Goal: Find specific page/section: Find specific page/section

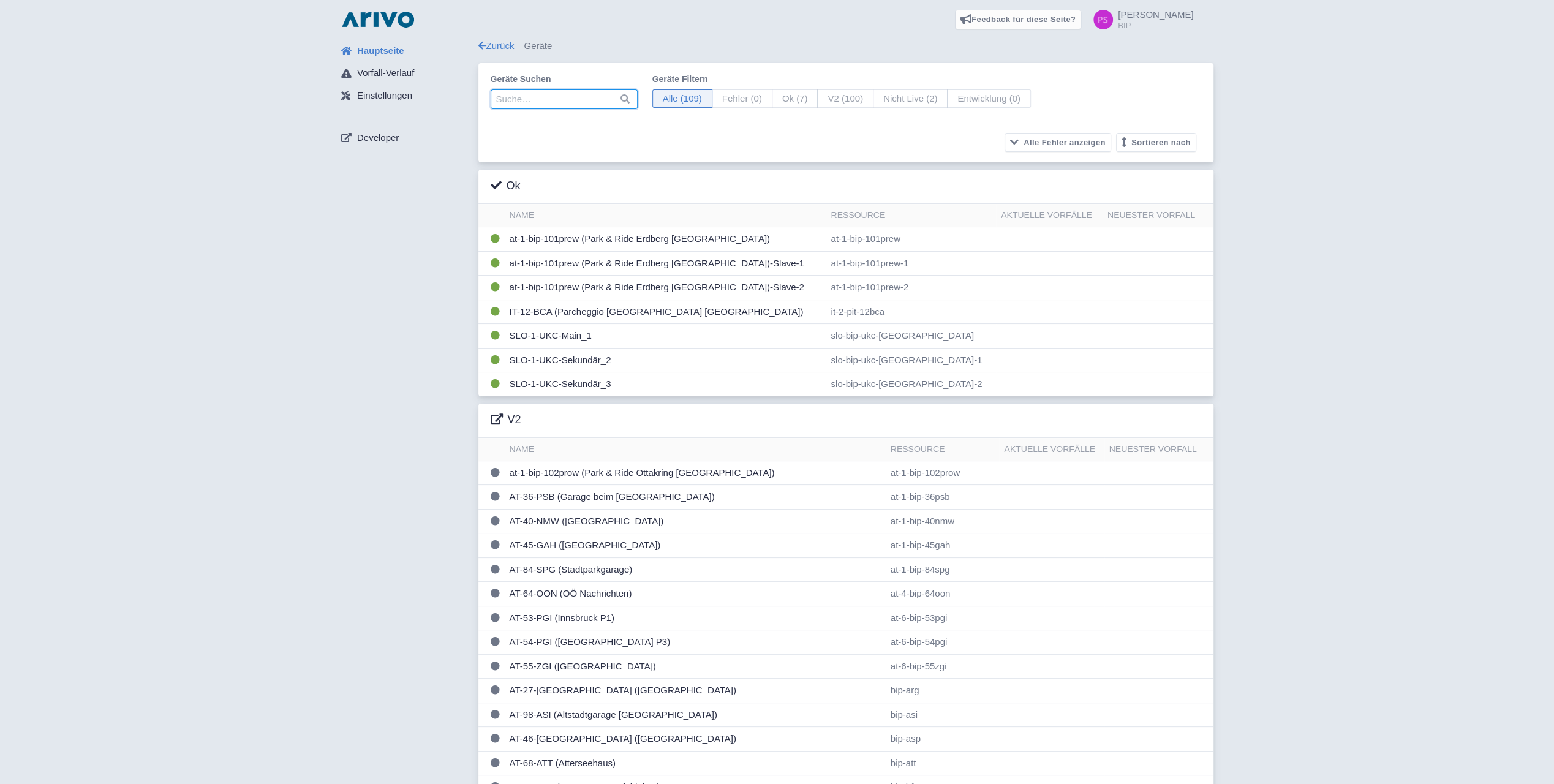
click at [512, 100] on input "search" at bounding box center [564, 99] width 147 height 20
click at [668, 242] on td "at-1-bip-101prew (Park & Ride Erdberg [GEOGRAPHIC_DATA])" at bounding box center [666, 239] width 322 height 25
click at [751, 230] on td "at-1-bip-101prew (Park & Ride Erdberg [GEOGRAPHIC_DATA])" at bounding box center [666, 239] width 322 height 25
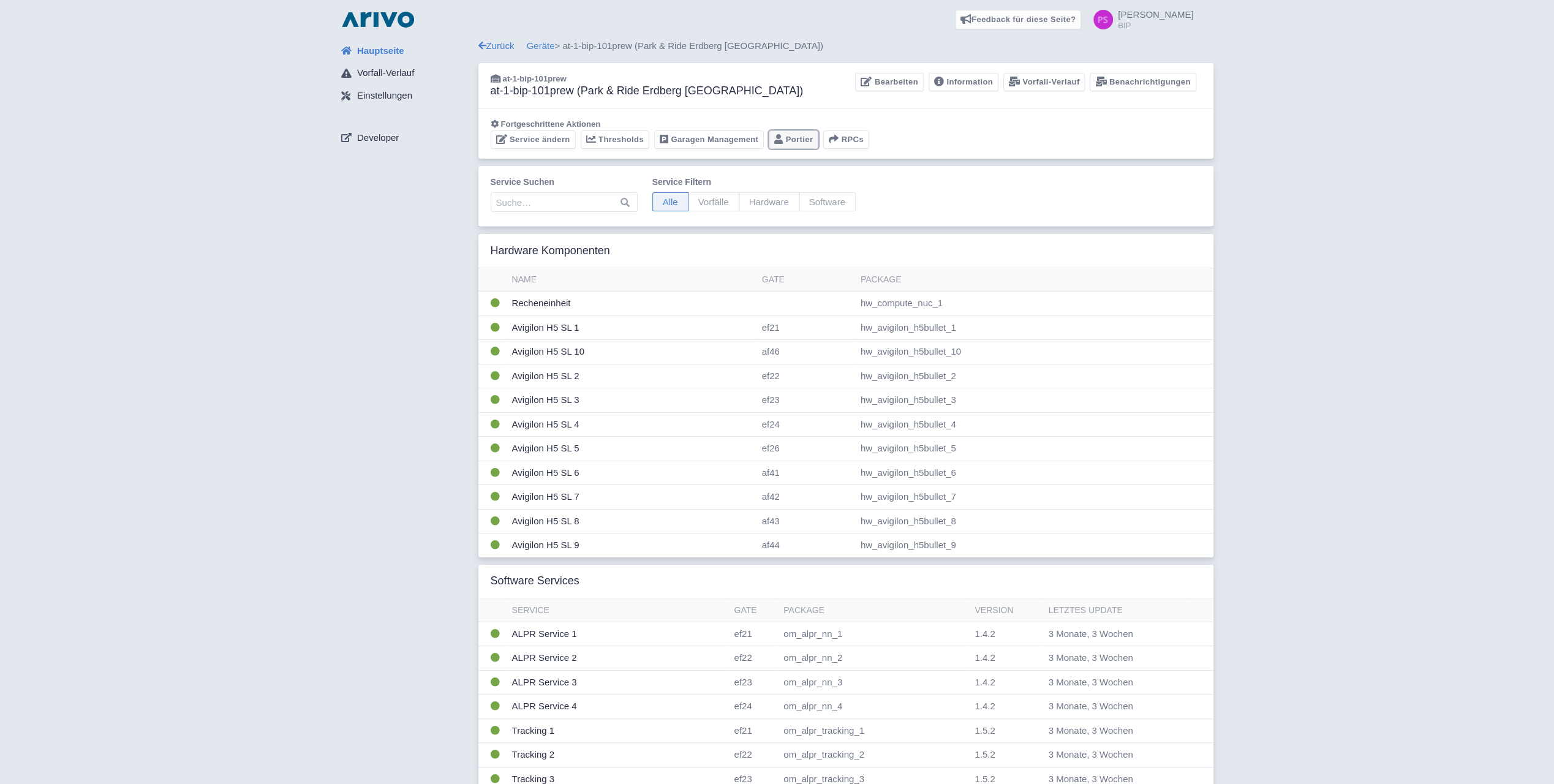
click at [784, 141] on link "Portier" at bounding box center [793, 140] width 49 height 19
click at [709, 140] on link "Garagen Management" at bounding box center [709, 140] width 110 height 19
